Goal: Find specific page/section: Find specific page/section

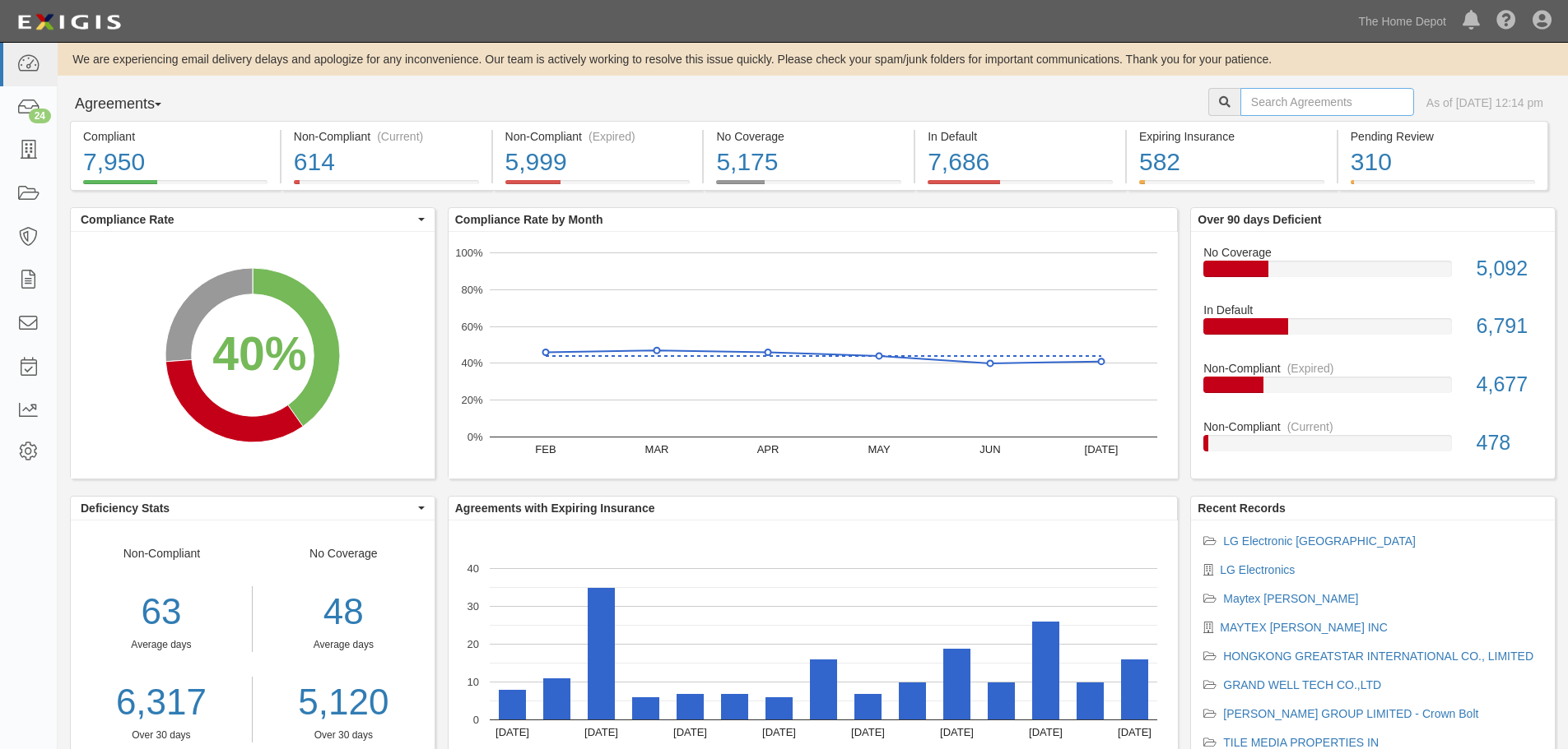
drag, startPoint x: 1245, startPoint y: 104, endPoint x: 1255, endPoint y: 92, distance: 15.6
click at [1245, 104] on input "text" at bounding box center [1327, 102] width 173 height 28
type input "viking"
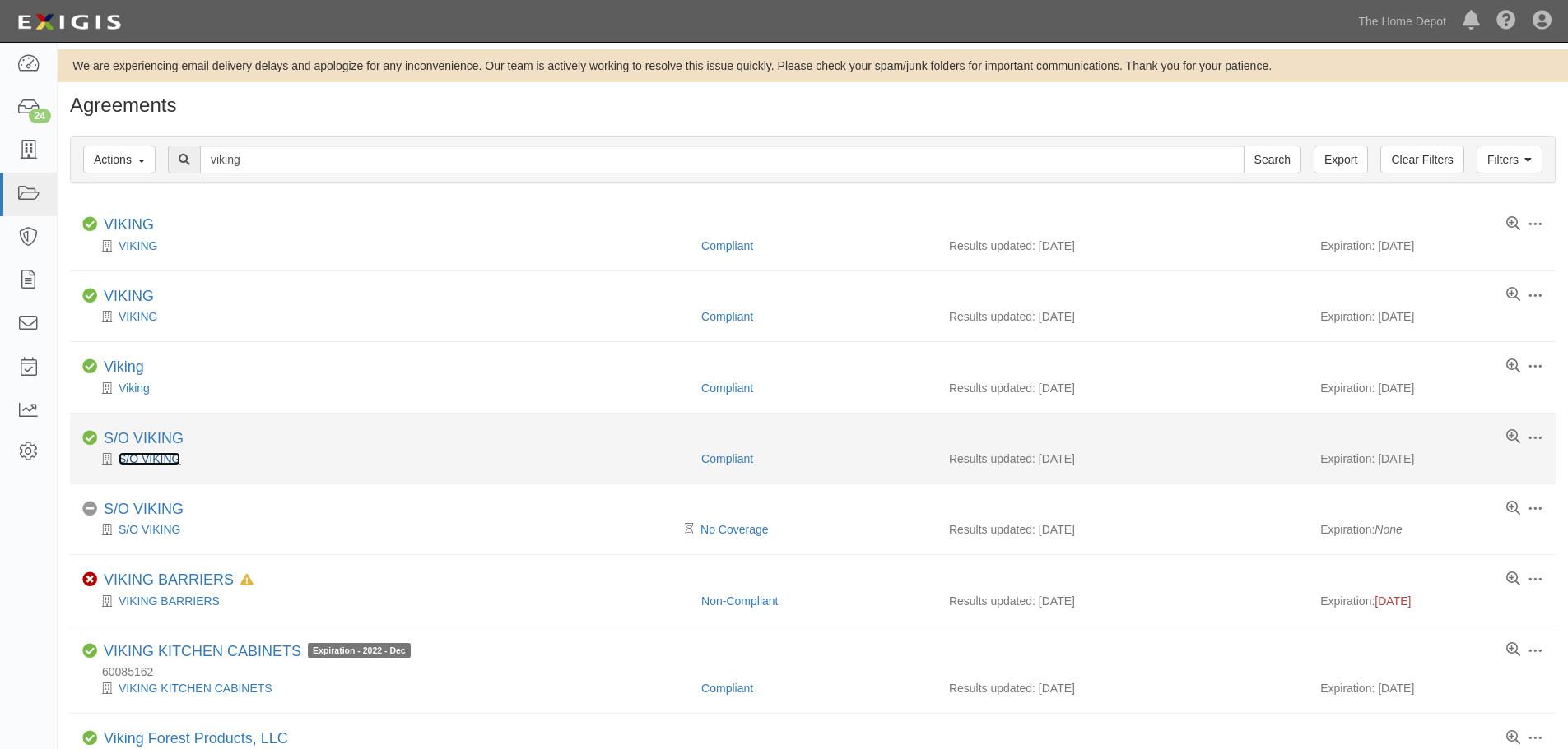
click at [154, 455] on link "S/O VIKING" at bounding box center [149, 459] width 62 height 13
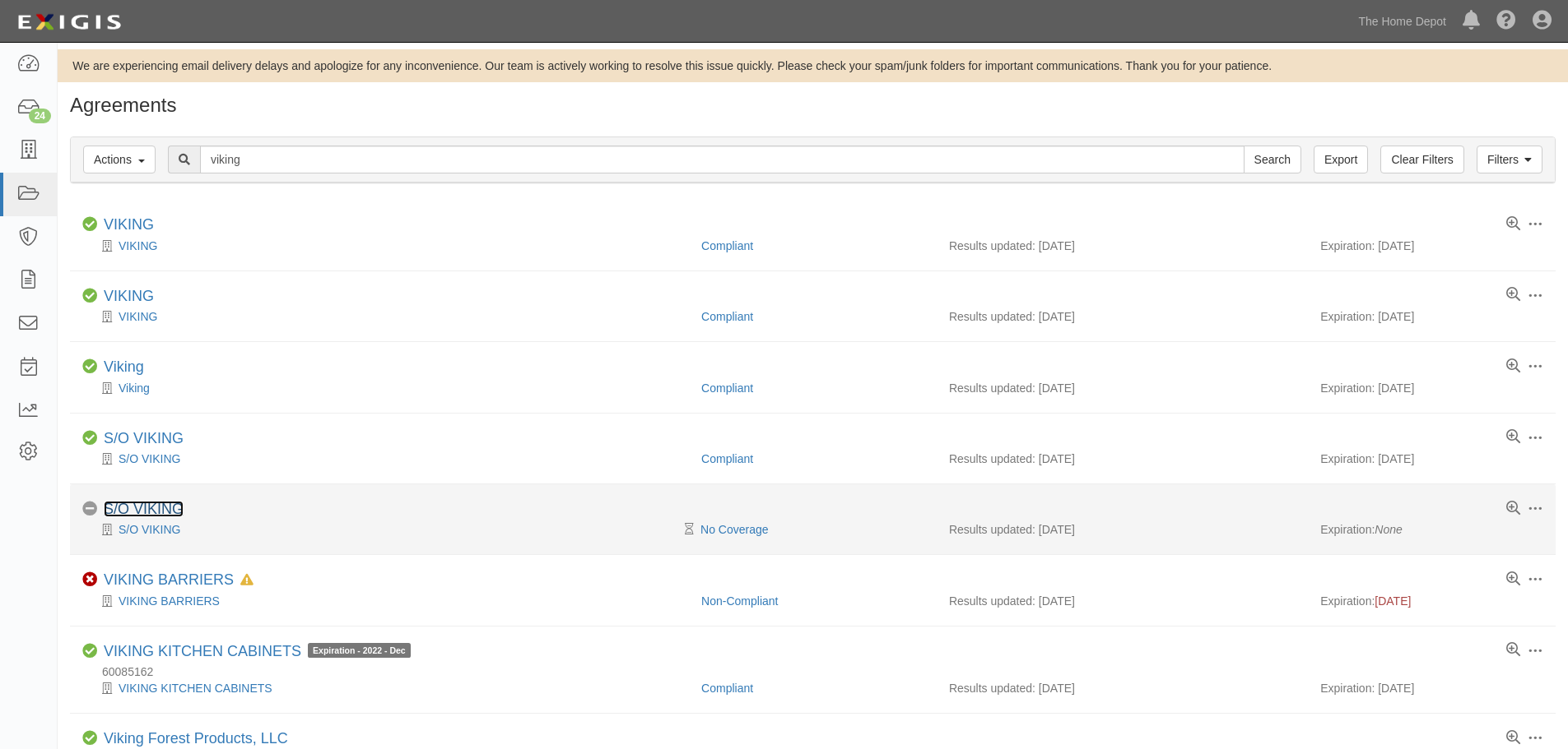
click at [153, 508] on link "S/O VIKING" at bounding box center [144, 509] width 80 height 16
